Goal: Navigation & Orientation: Go to known website

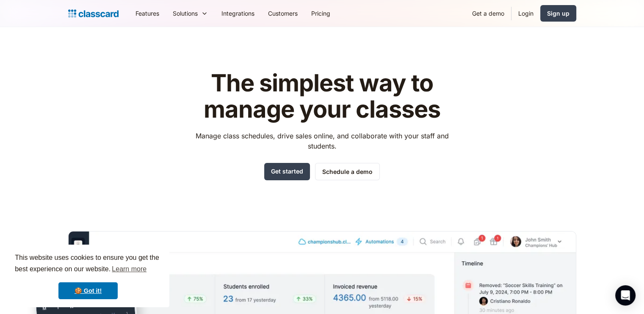
click at [93, 9] on img at bounding box center [93, 14] width 50 height 12
